Goal: Navigation & Orientation: Understand site structure

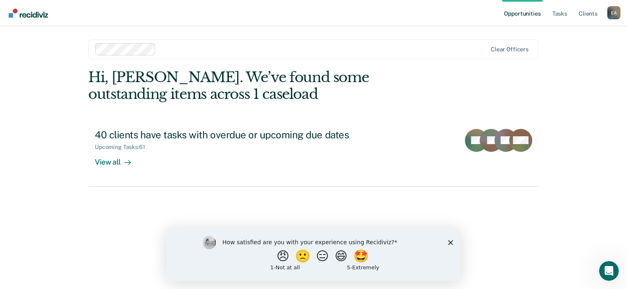
click at [452, 243] on polygon "Close survey" at bounding box center [450, 242] width 5 height 5
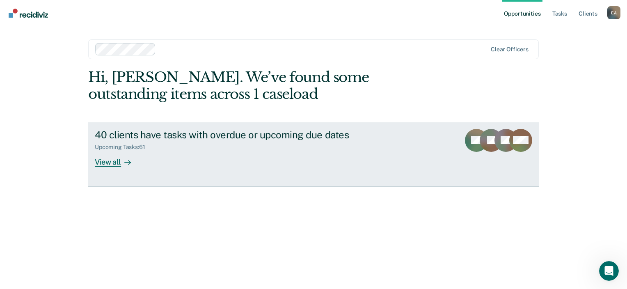
click at [110, 165] on div "View all" at bounding box center [118, 159] width 46 height 16
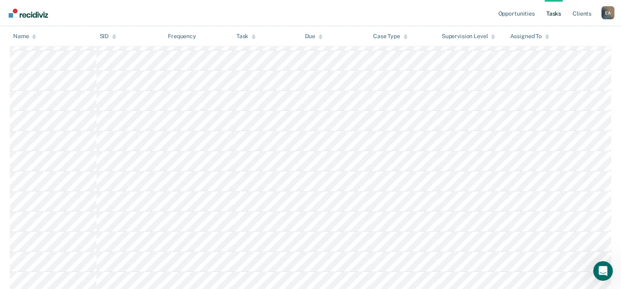
scroll to position [539, 0]
click at [580, 15] on link "Client s" at bounding box center [582, 13] width 22 height 26
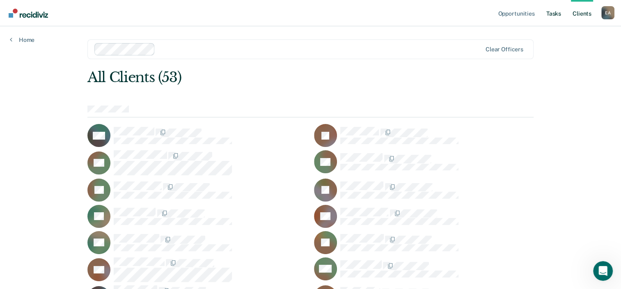
click at [555, 15] on link "Tasks" at bounding box center [554, 13] width 18 height 26
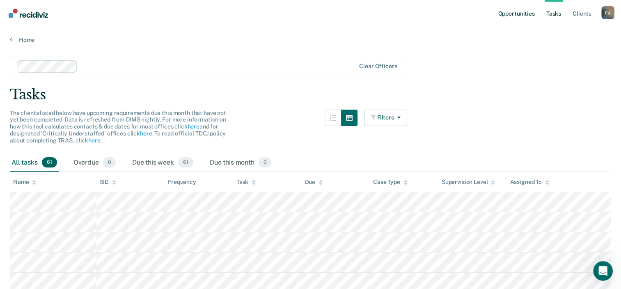
click at [515, 16] on link "Opportunities" at bounding box center [516, 13] width 40 height 26
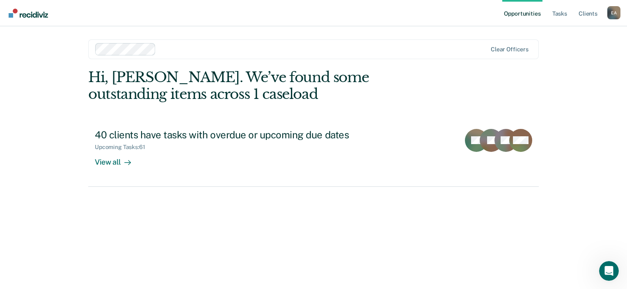
drag, startPoint x: 628, startPoint y: 204, endPoint x: 626, endPoint y: 210, distance: 6.1
